Goal: Task Accomplishment & Management: Manage account settings

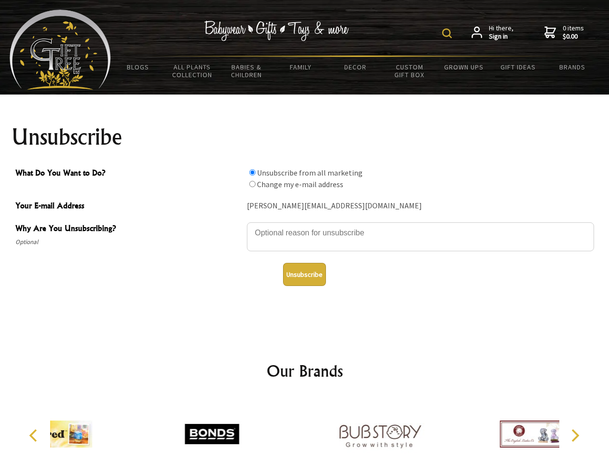
click at [448, 33] on img at bounding box center [447, 33] width 10 height 10
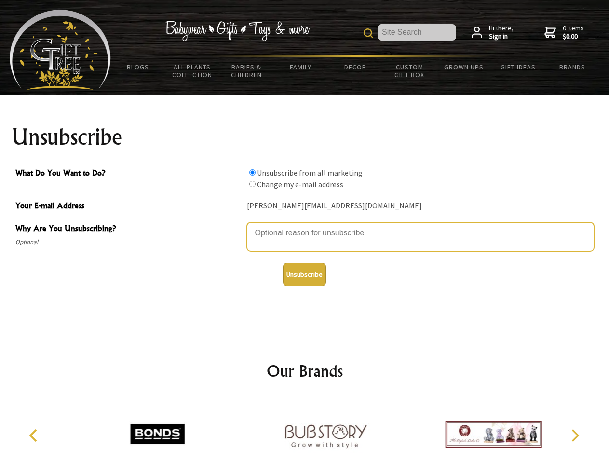
click at [305, 226] on textarea "Why Are You Unsubscribing?" at bounding box center [420, 236] width 347 height 29
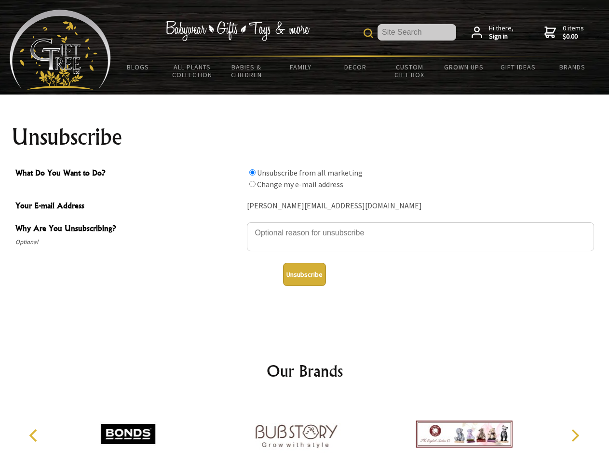
click at [252, 172] on input "What Do You Want to Do?" at bounding box center [252, 172] width 6 height 6
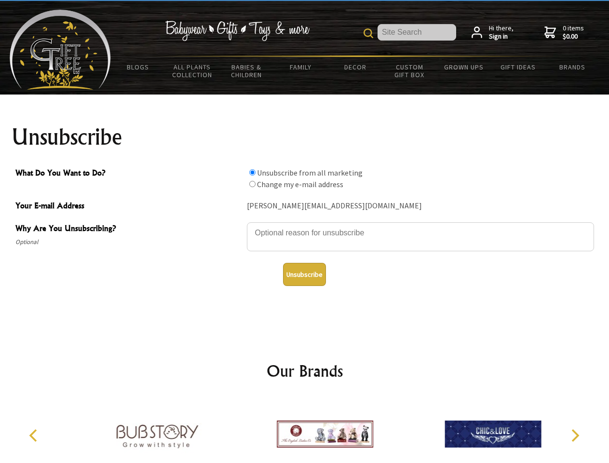
click at [252, 184] on input "What Do You Want to Do?" at bounding box center [252, 184] width 6 height 6
click at [304, 274] on button "Unsubscribe" at bounding box center [304, 274] width 43 height 23
radio input "true"
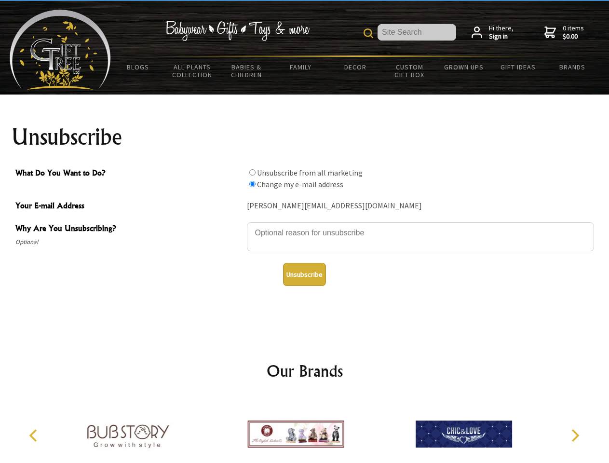
click at [305, 430] on img at bounding box center [295, 434] width 96 height 72
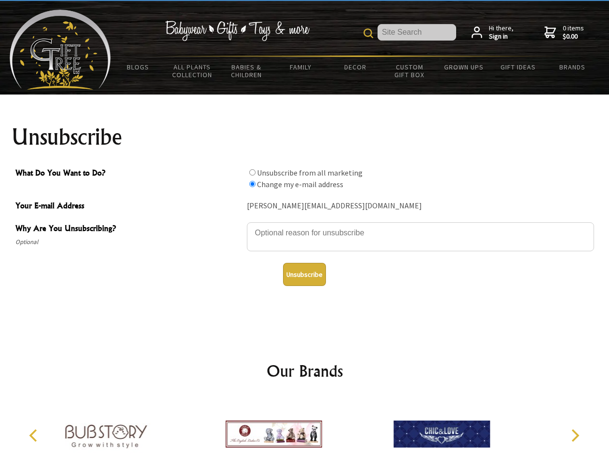
click at [35, 435] on icon "Previous" at bounding box center [34, 435] width 13 height 13
